Goal: Task Accomplishment & Management: Use online tool/utility

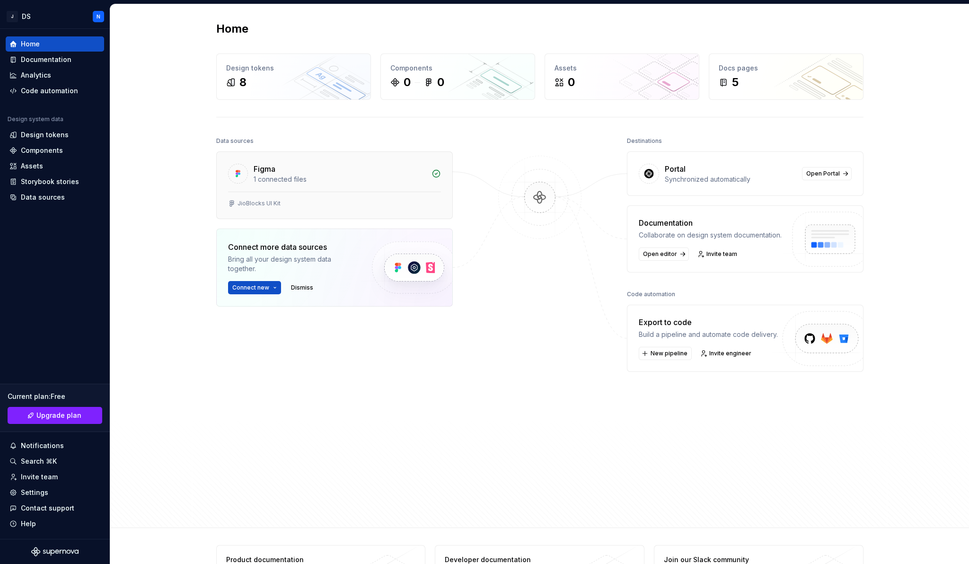
click at [272, 201] on div "JioBlocks UI Kit" at bounding box center [258, 204] width 43 height 8
click at [790, 84] on div "5" at bounding box center [785, 82] width 135 height 15
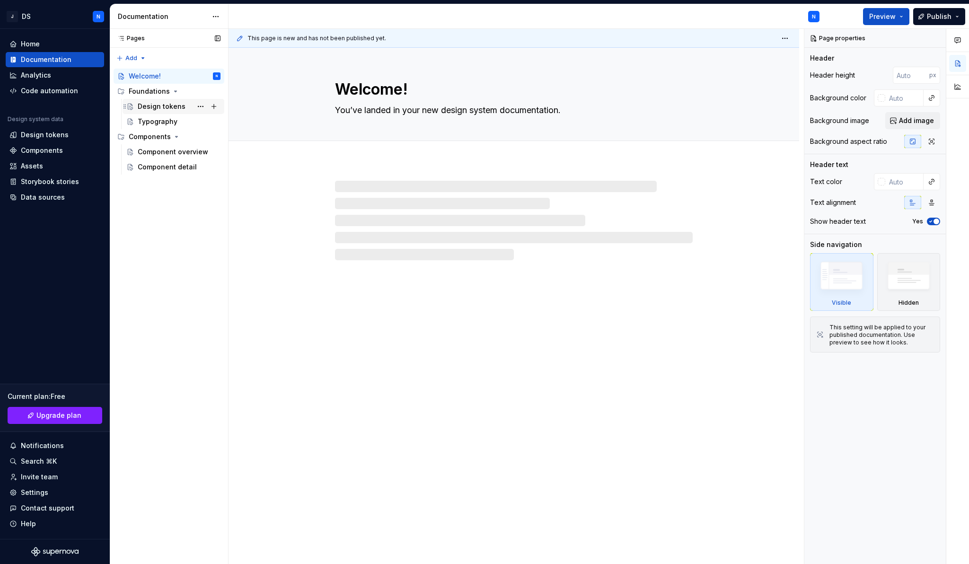
click at [176, 111] on div "Design tokens" at bounding box center [162, 106] width 48 height 9
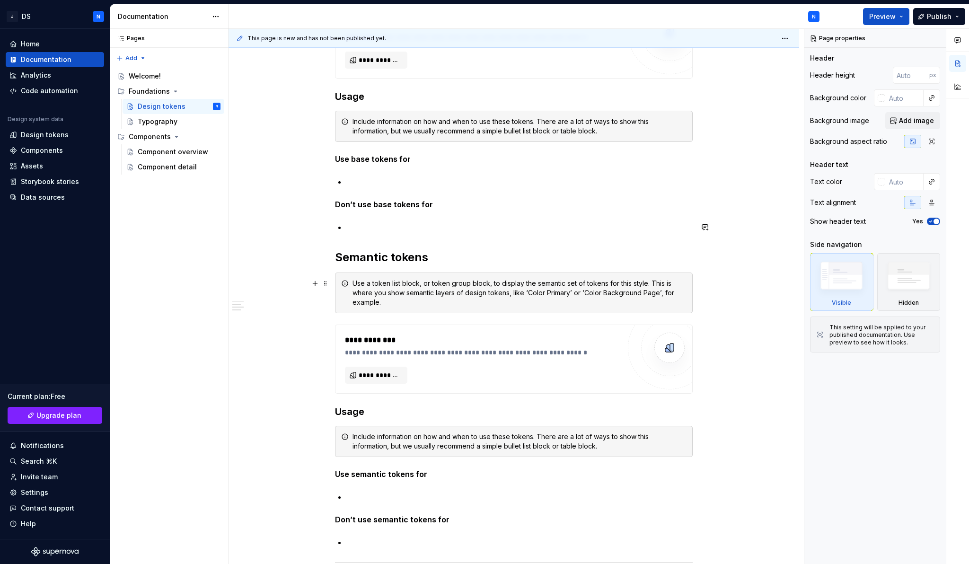
scroll to position [661, 0]
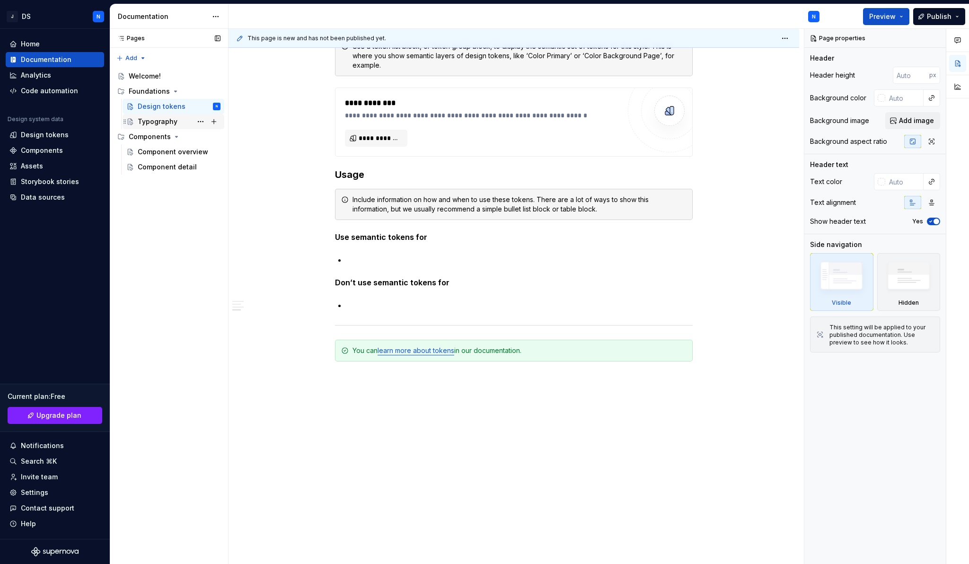
click at [155, 115] on div "Typography" at bounding box center [179, 121] width 83 height 13
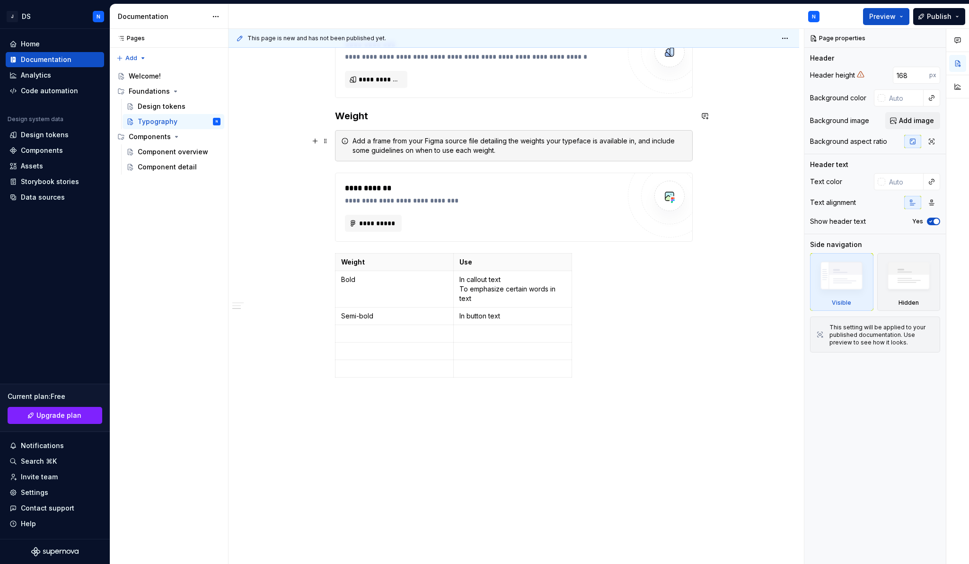
scroll to position [551, 0]
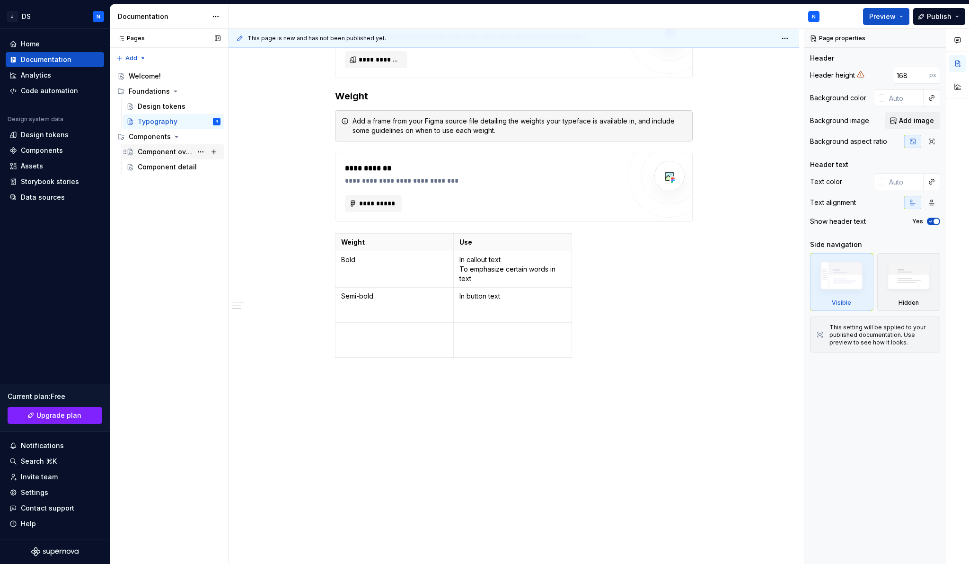
click at [169, 157] on div "Component overview" at bounding box center [179, 151] width 83 height 13
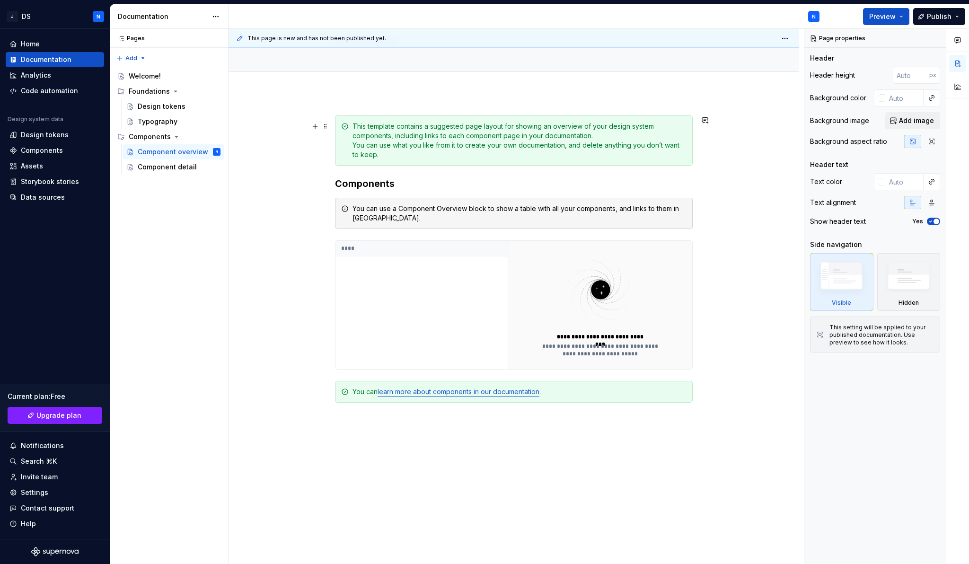
scroll to position [80, 0]
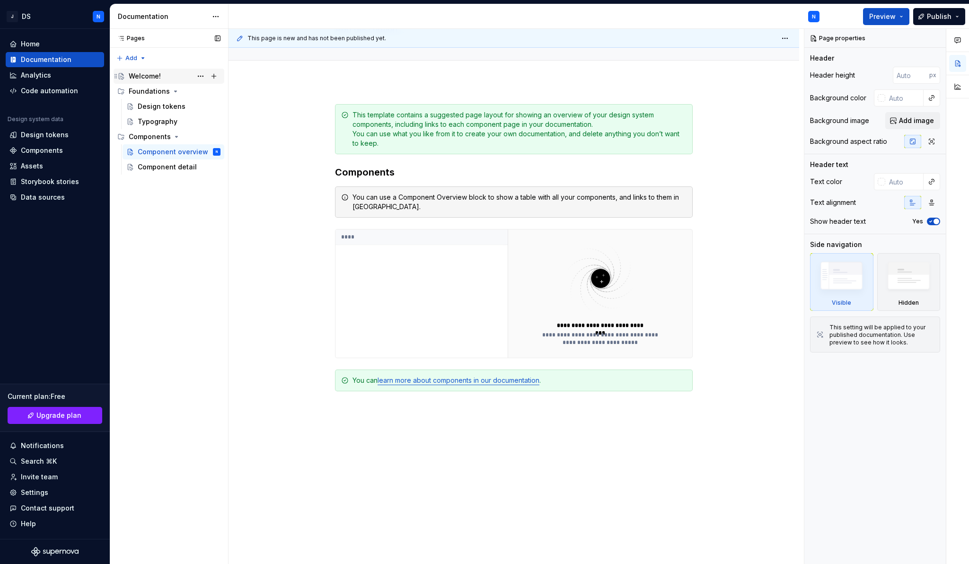
click at [155, 78] on div "Welcome!" at bounding box center [145, 75] width 32 height 9
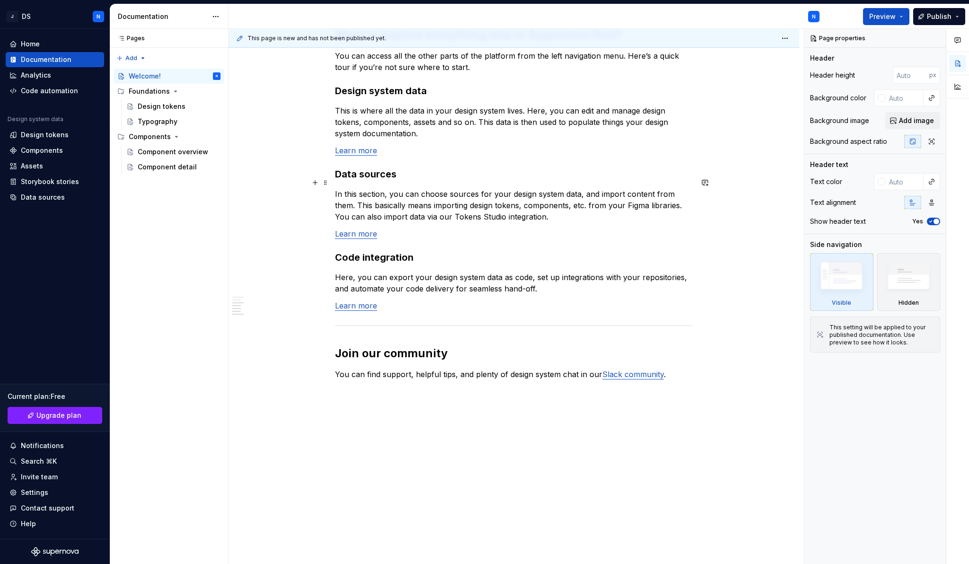
scroll to position [654, 0]
type textarea "*"
click at [47, 44] on div "Home" at bounding box center [54, 43] width 91 height 9
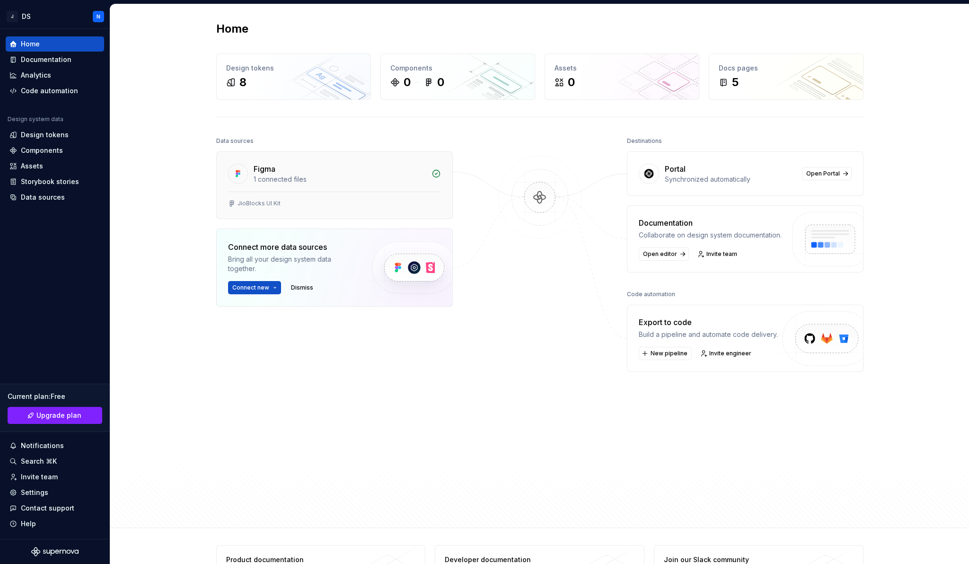
click at [365, 175] on div "1 connected files" at bounding box center [339, 179] width 172 height 9
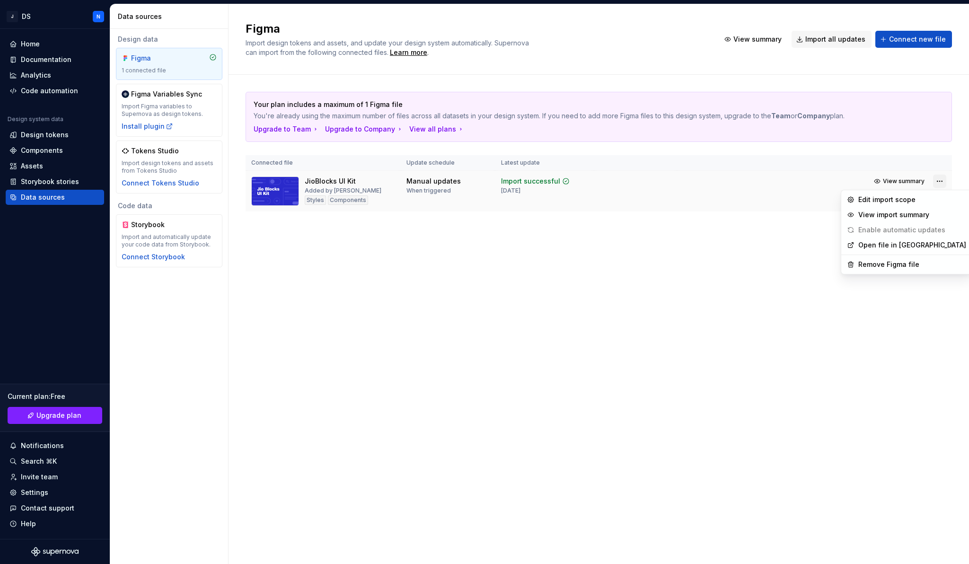
click at [938, 182] on html "J DS N Home Documentation Analytics Code automation Design system data Design t…" at bounding box center [484, 282] width 969 height 564
click at [920, 201] on div "Edit import scope" at bounding box center [912, 199] width 108 height 9
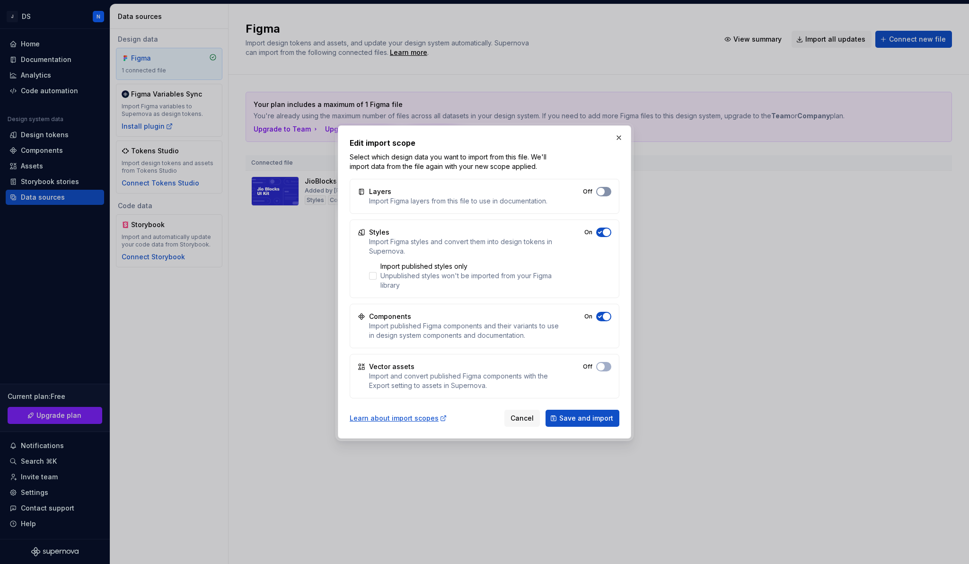
click at [602, 189] on span "button" at bounding box center [601, 192] width 8 height 8
click at [602, 363] on span "button" at bounding box center [601, 367] width 8 height 8
click at [590, 419] on span "Save and import" at bounding box center [586, 417] width 54 height 9
click at [374, 275] on div at bounding box center [373, 276] width 8 height 8
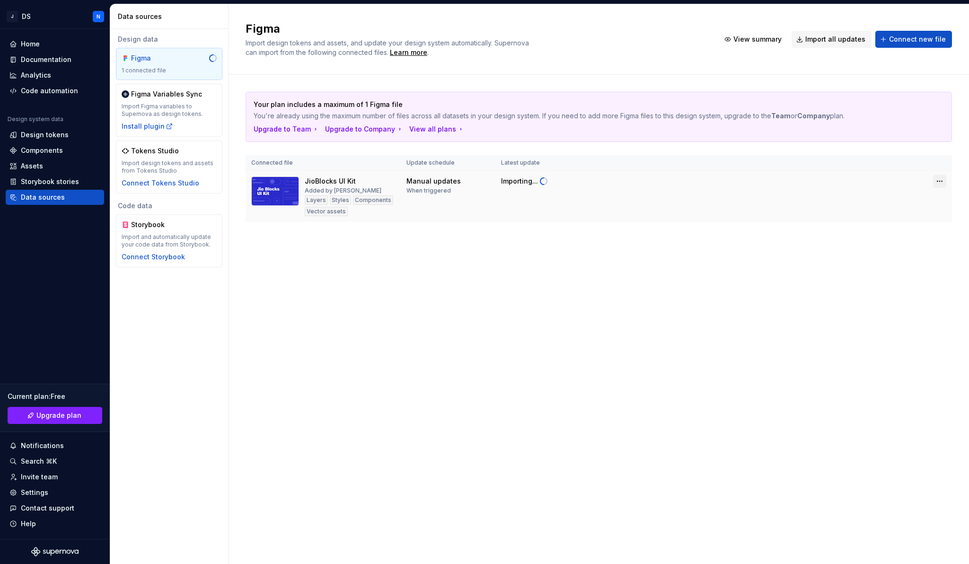
click at [938, 181] on html "J DS N Home Documentation Analytics Code automation Design system data Design t…" at bounding box center [484, 282] width 969 height 564
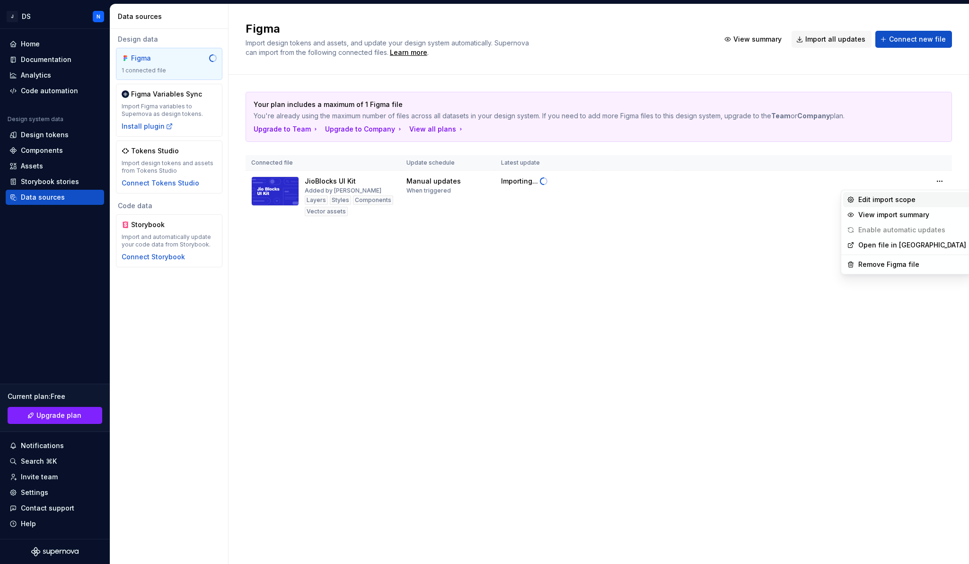
click at [879, 199] on div "Edit import scope" at bounding box center [912, 199] width 108 height 9
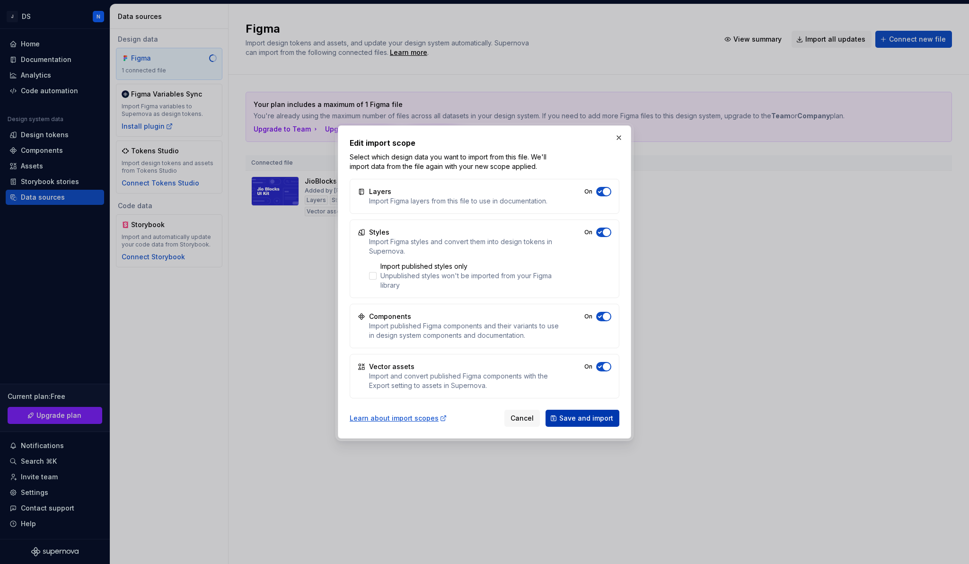
click at [577, 413] on span "Save and import" at bounding box center [586, 417] width 54 height 9
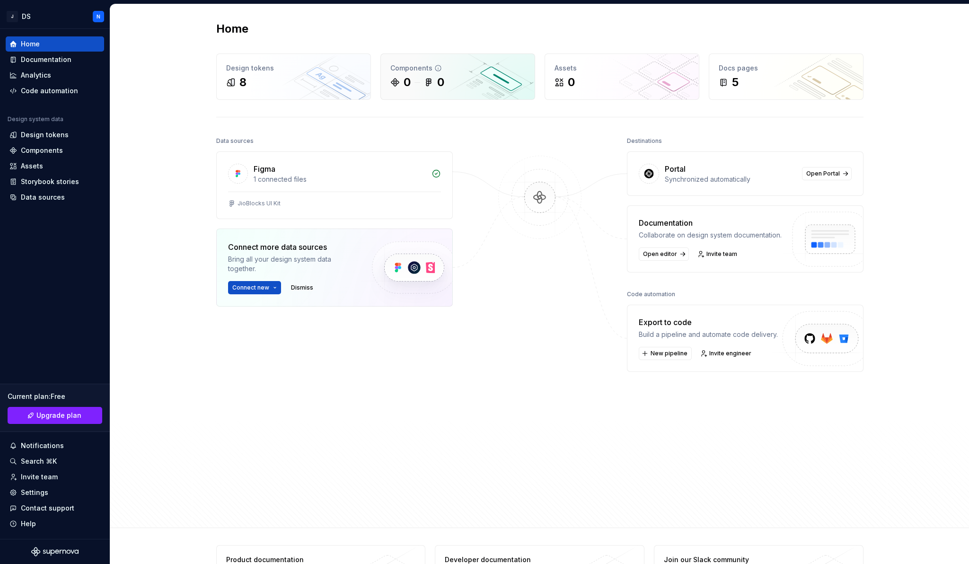
click at [390, 78] on icon at bounding box center [394, 82] width 9 height 9
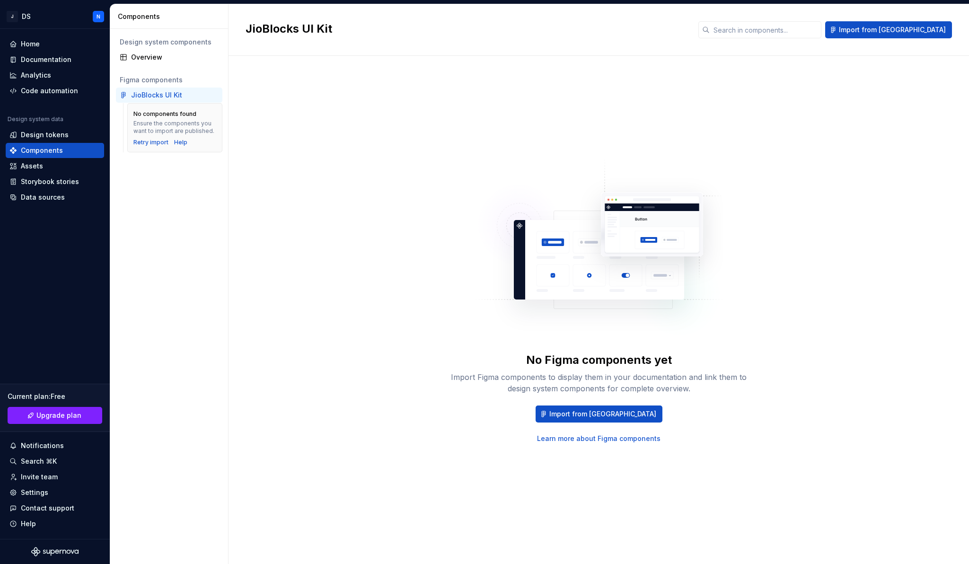
click at [175, 96] on div "JioBlocks UI Kit" at bounding box center [156, 94] width 51 height 9
click at [617, 412] on span "Import from [GEOGRAPHIC_DATA]" at bounding box center [602, 413] width 107 height 9
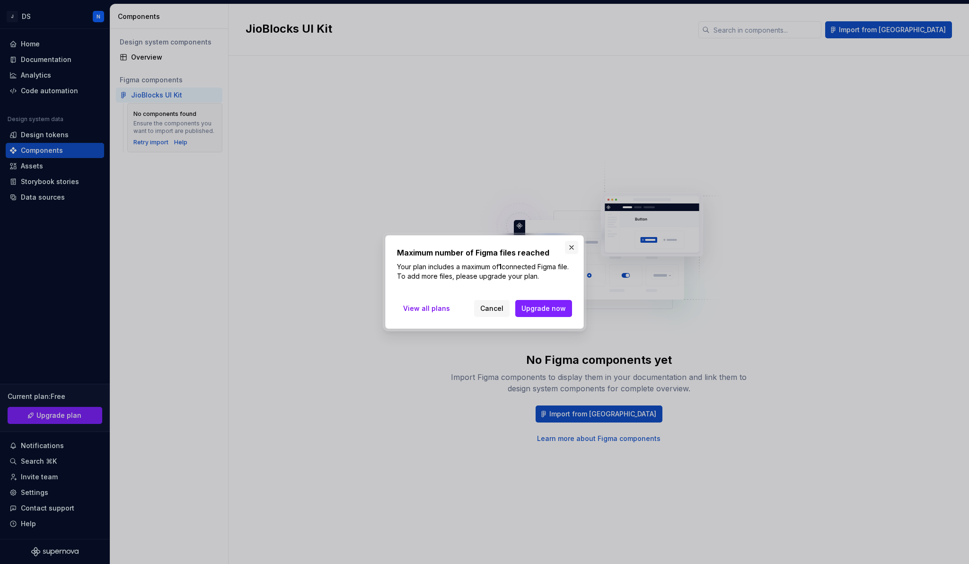
click at [573, 248] on button "button" at bounding box center [571, 247] width 13 height 13
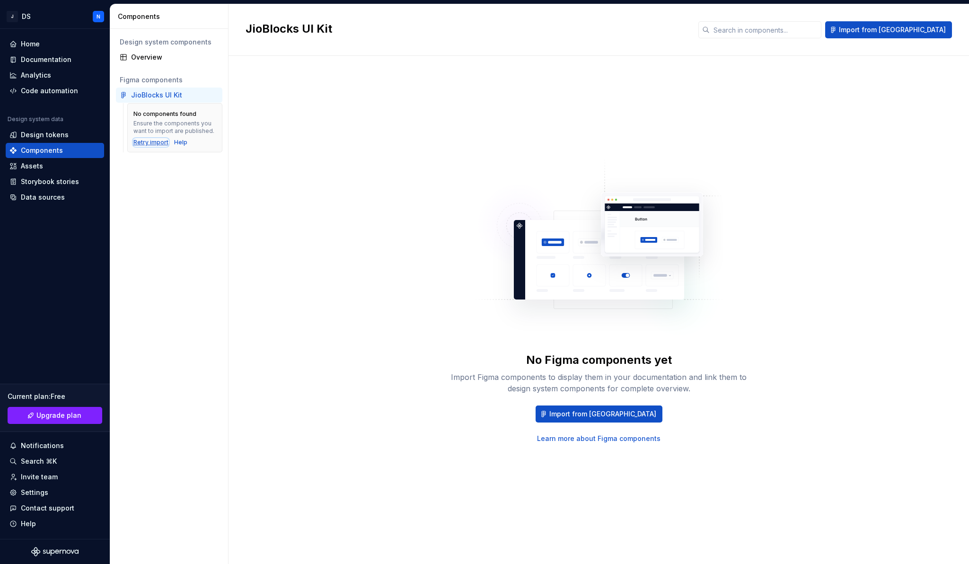
click at [155, 143] on div "Retry import" at bounding box center [150, 143] width 35 height 8
click at [201, 231] on div "Design system components Overview Figma components JioBlocks UI Kit No componen…" at bounding box center [169, 296] width 118 height 535
click at [43, 137] on div "Design tokens" at bounding box center [45, 134] width 48 height 9
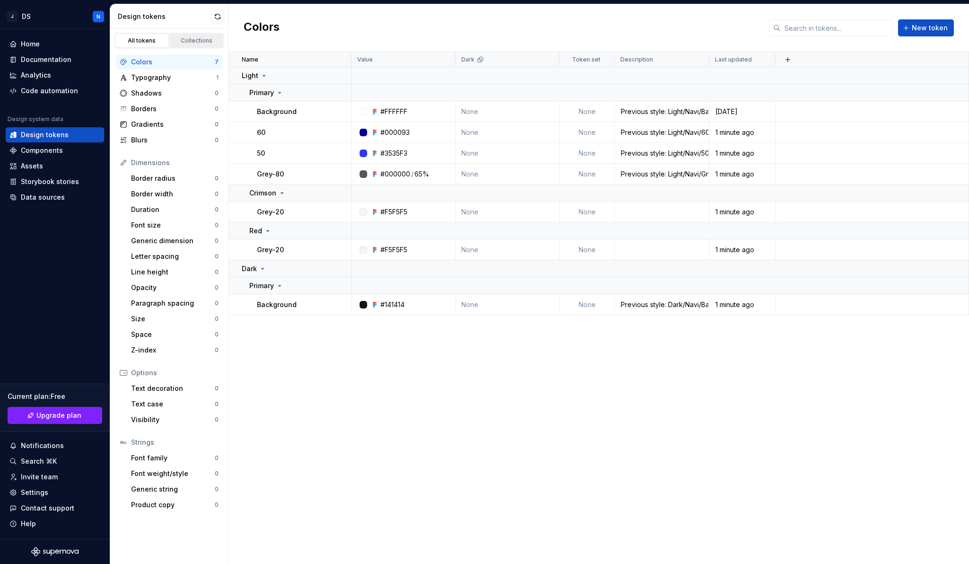
click at [185, 38] on div "Collections" at bounding box center [196, 41] width 47 height 8
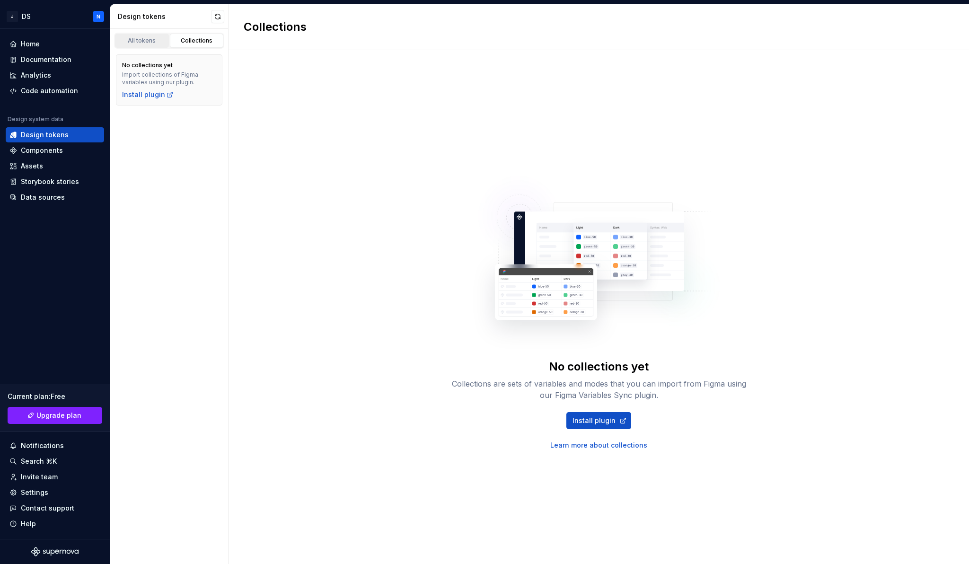
click at [149, 38] on div "All tokens" at bounding box center [141, 41] width 47 height 8
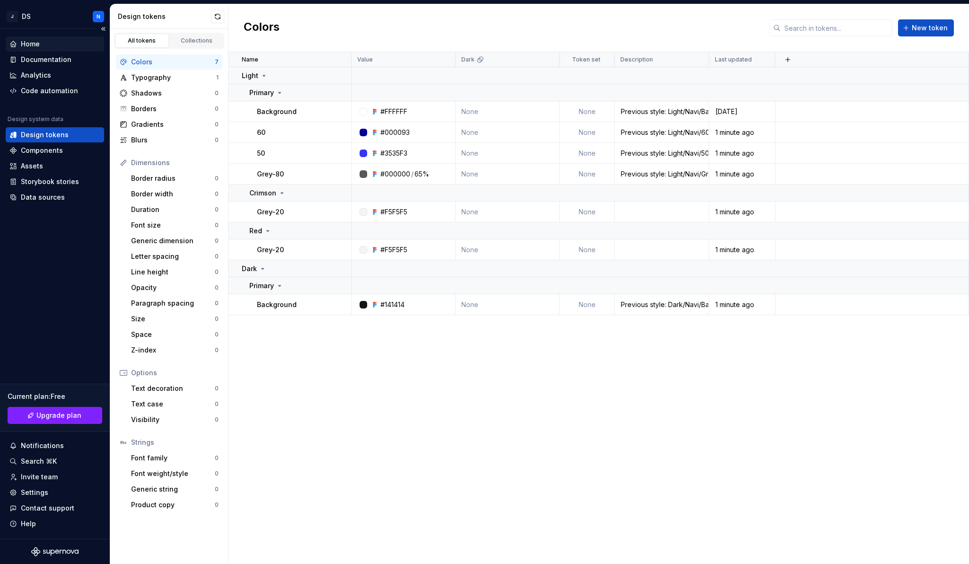
click at [66, 38] on div "Home" at bounding box center [55, 43] width 98 height 15
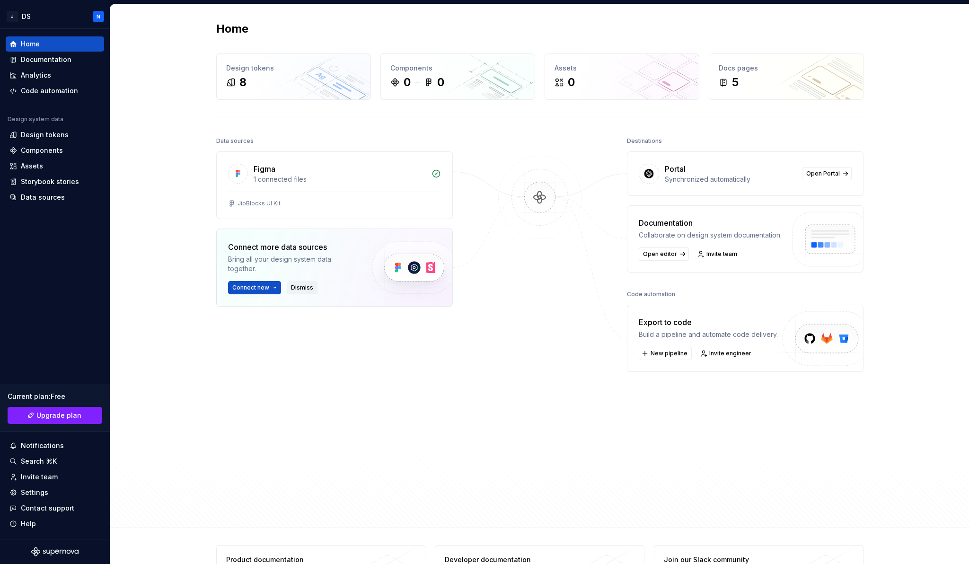
click at [300, 291] on span "Dismiss" at bounding box center [302, 288] width 22 height 8
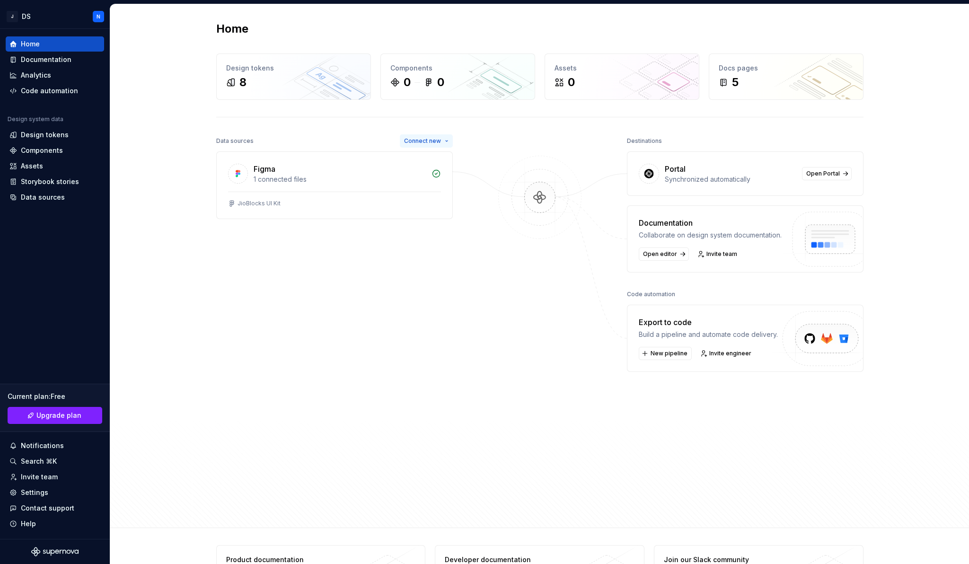
click at [439, 141] on span "Connect new" at bounding box center [422, 141] width 37 height 8
click at [414, 271] on div "Data sources Connect new Figma 1 connected files JioBlocks UI Kit" at bounding box center [334, 303] width 236 height 338
click at [429, 143] on span "Connect new" at bounding box center [422, 141] width 37 height 8
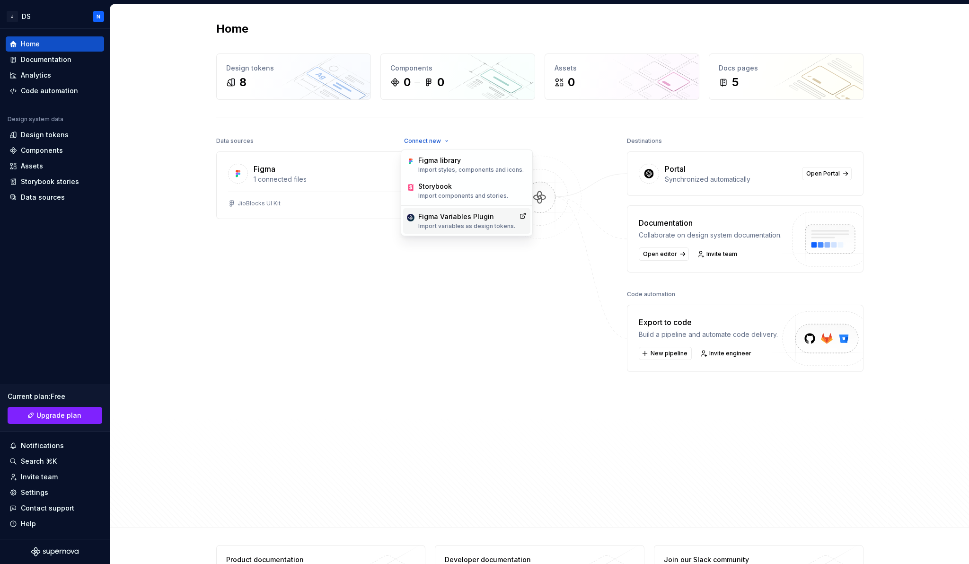
click at [446, 222] on p "Import variables as design tokens." at bounding box center [466, 226] width 97 height 8
